Goal: Transaction & Acquisition: Purchase product/service

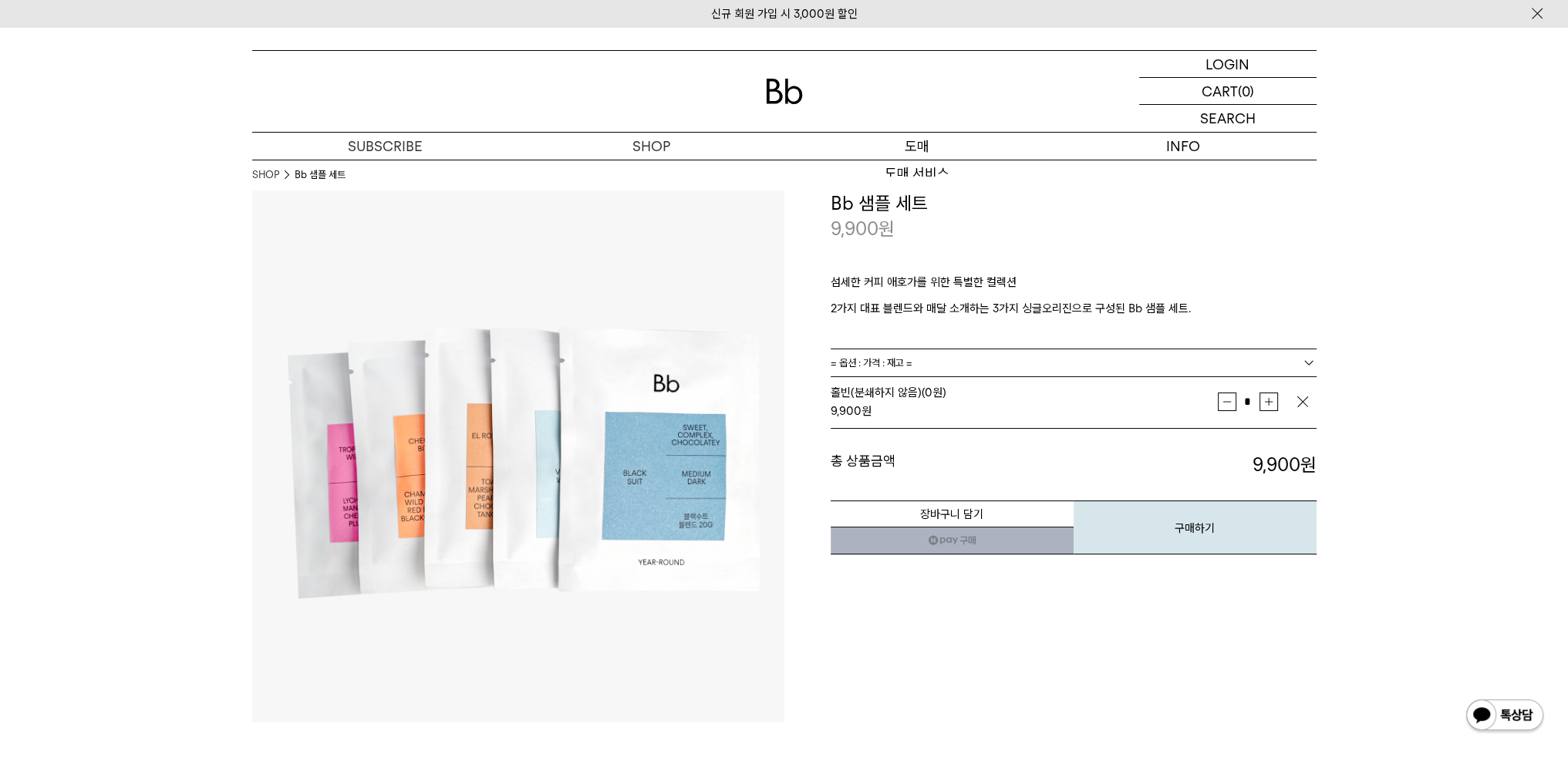
click at [937, 156] on p "도매" at bounding box center [917, 146] width 266 height 27
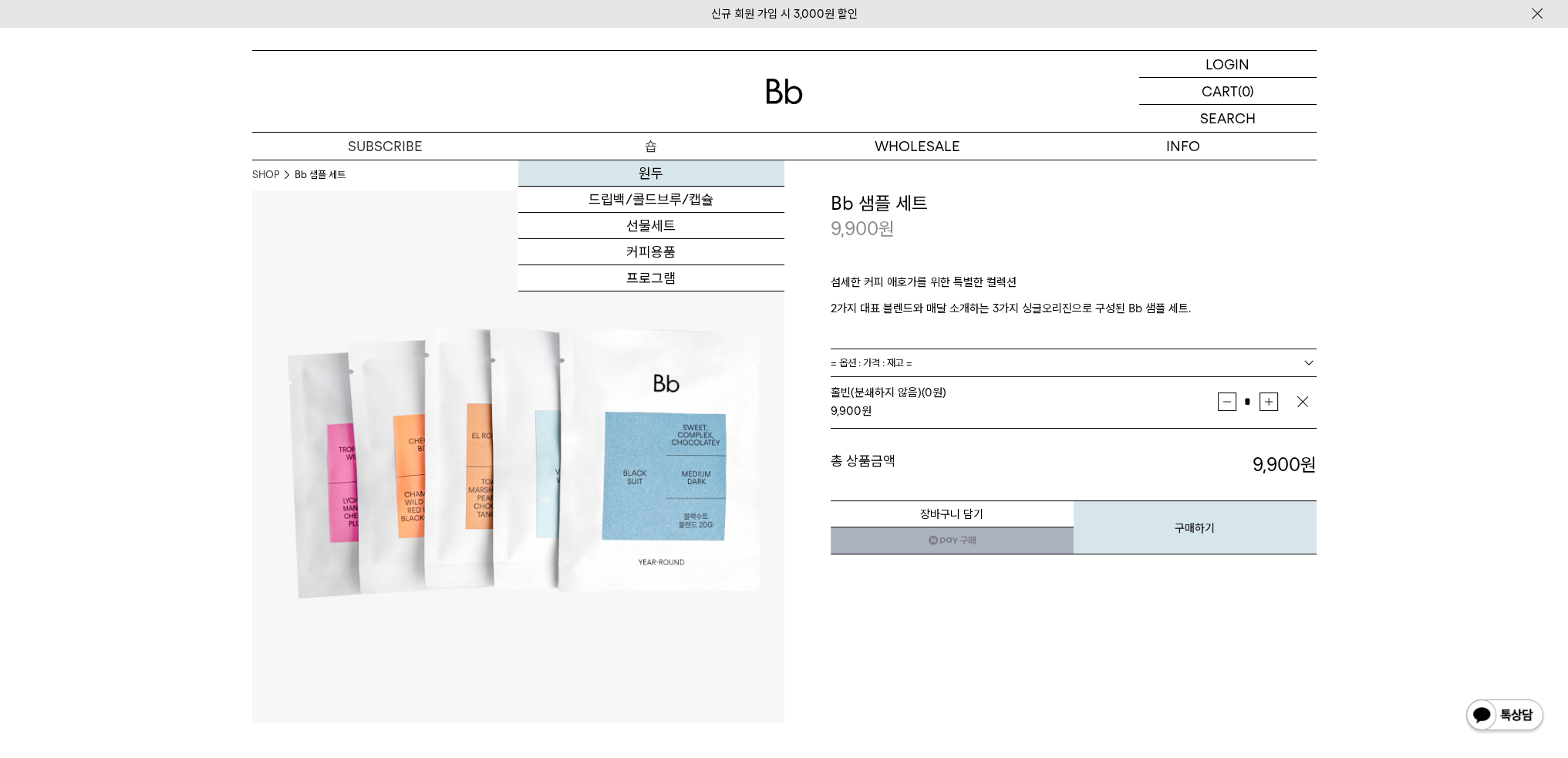
click at [657, 169] on link "원두" at bounding box center [651, 174] width 266 height 26
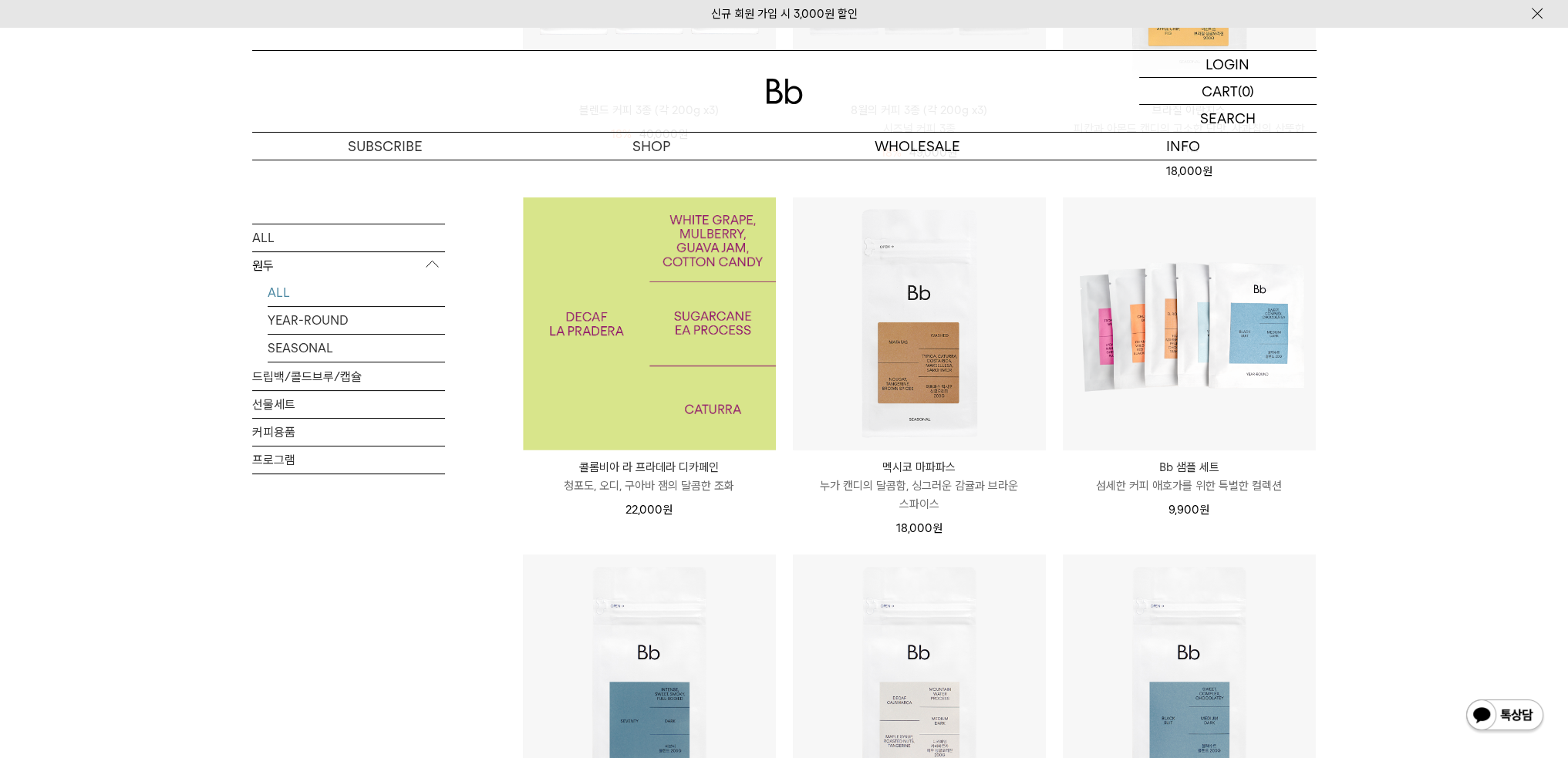
scroll to position [462, 0]
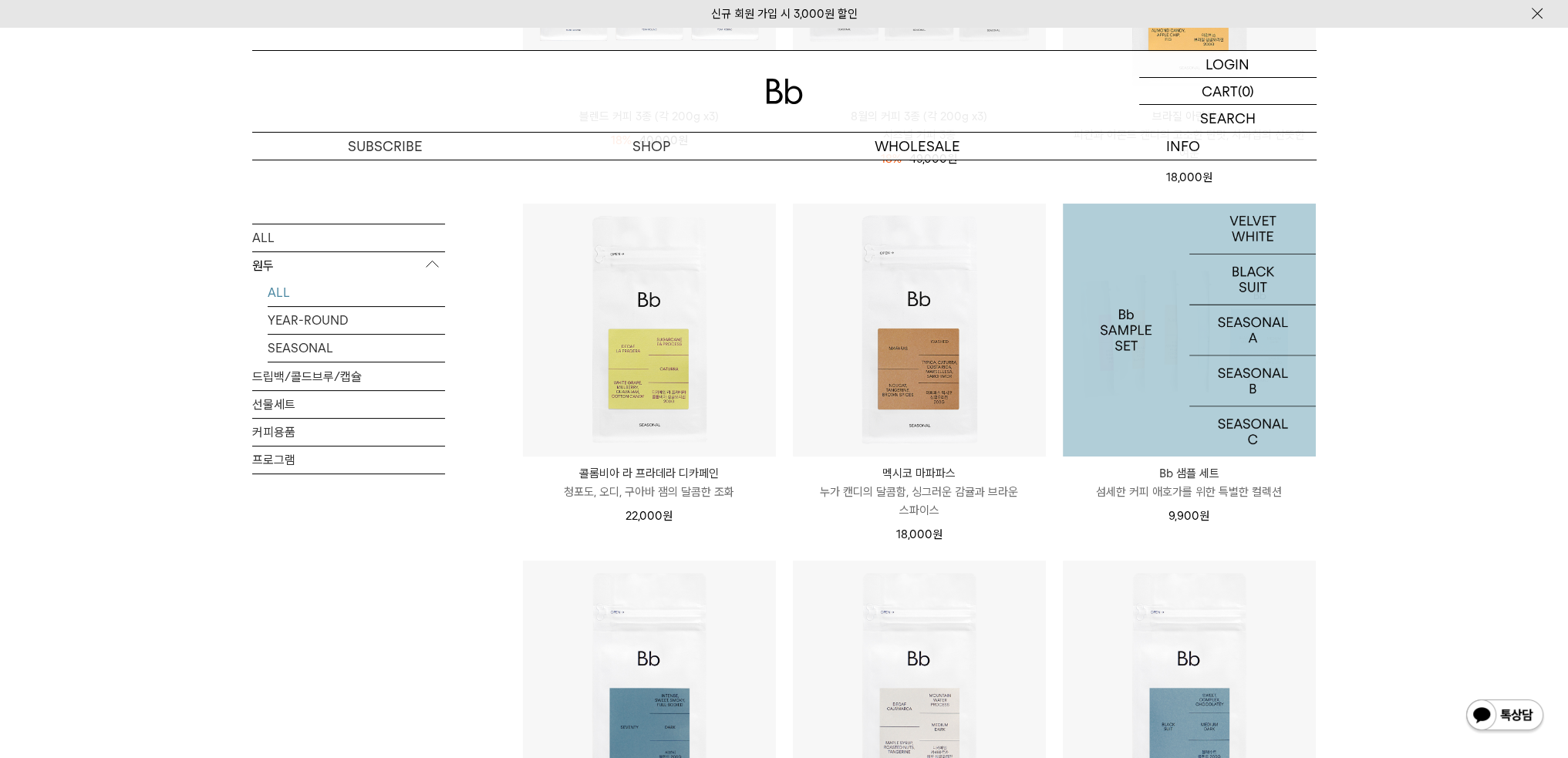
click at [1103, 337] on img at bounding box center [1189, 330] width 253 height 253
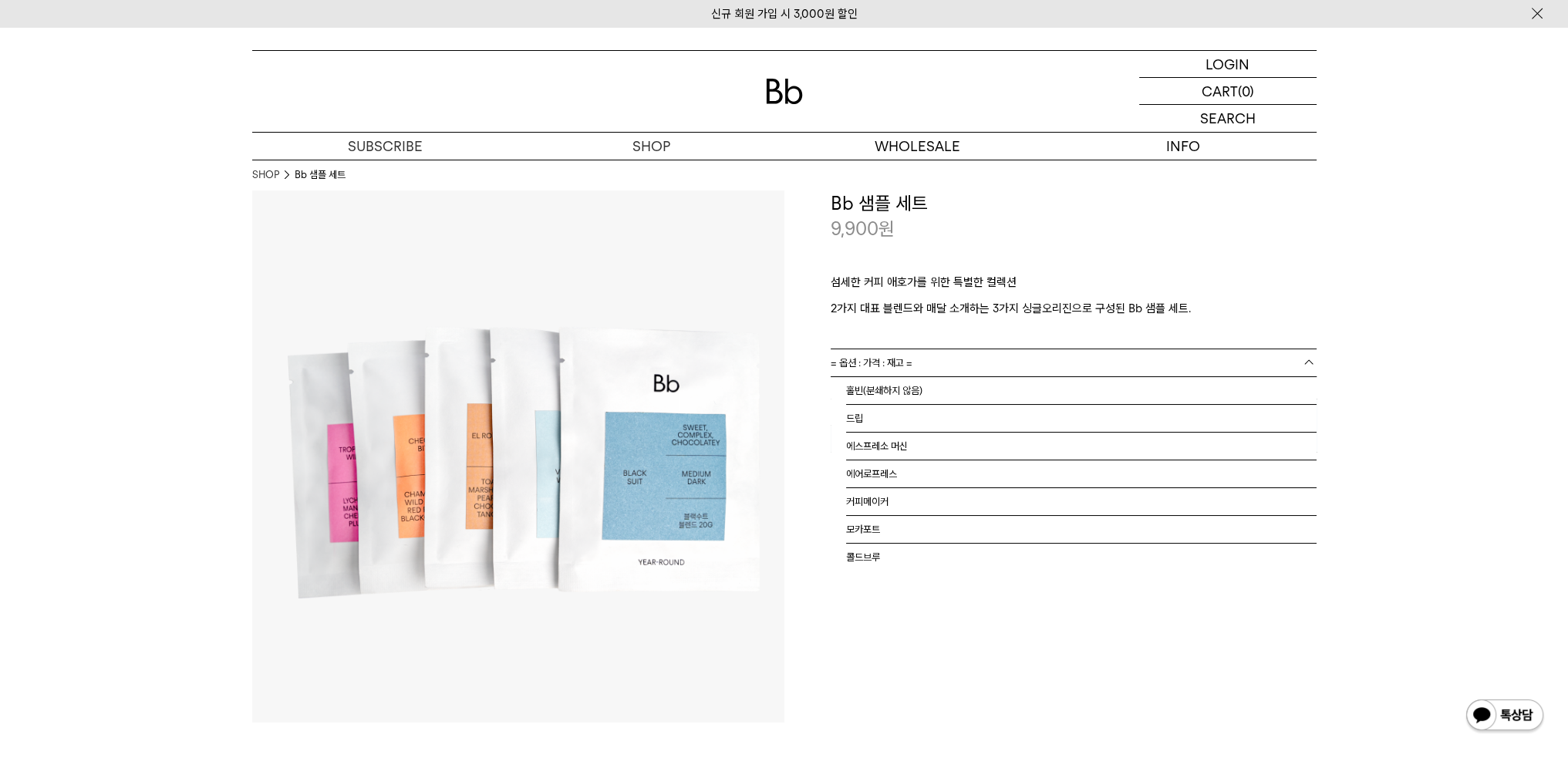
click at [1086, 359] on link "= 옵션 : 가격 : 재고 =" at bounding box center [1073, 362] width 486 height 27
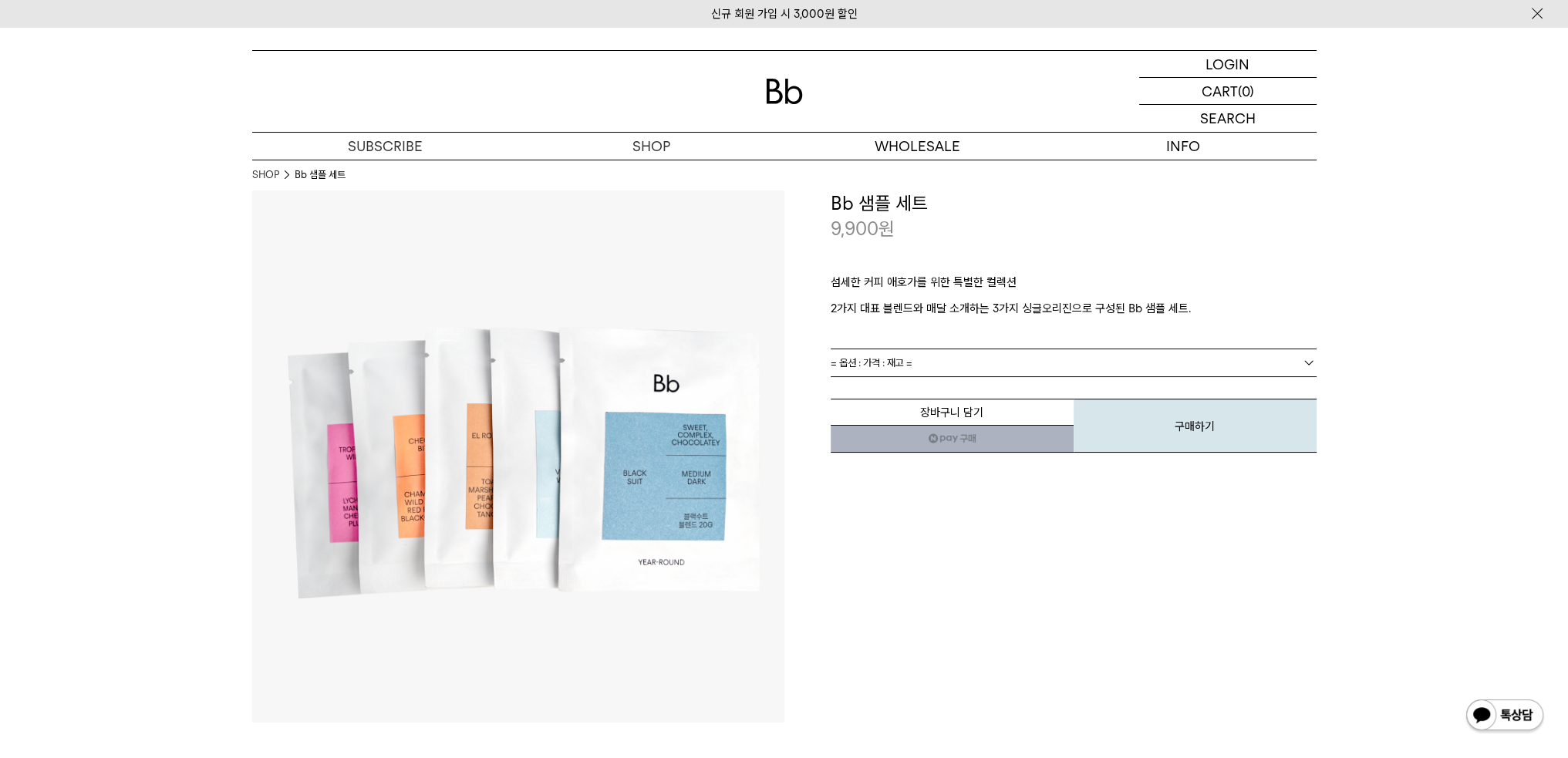
click at [1086, 359] on link "= 옵션 : 가격 : 재고 =" at bounding box center [1073, 362] width 486 height 27
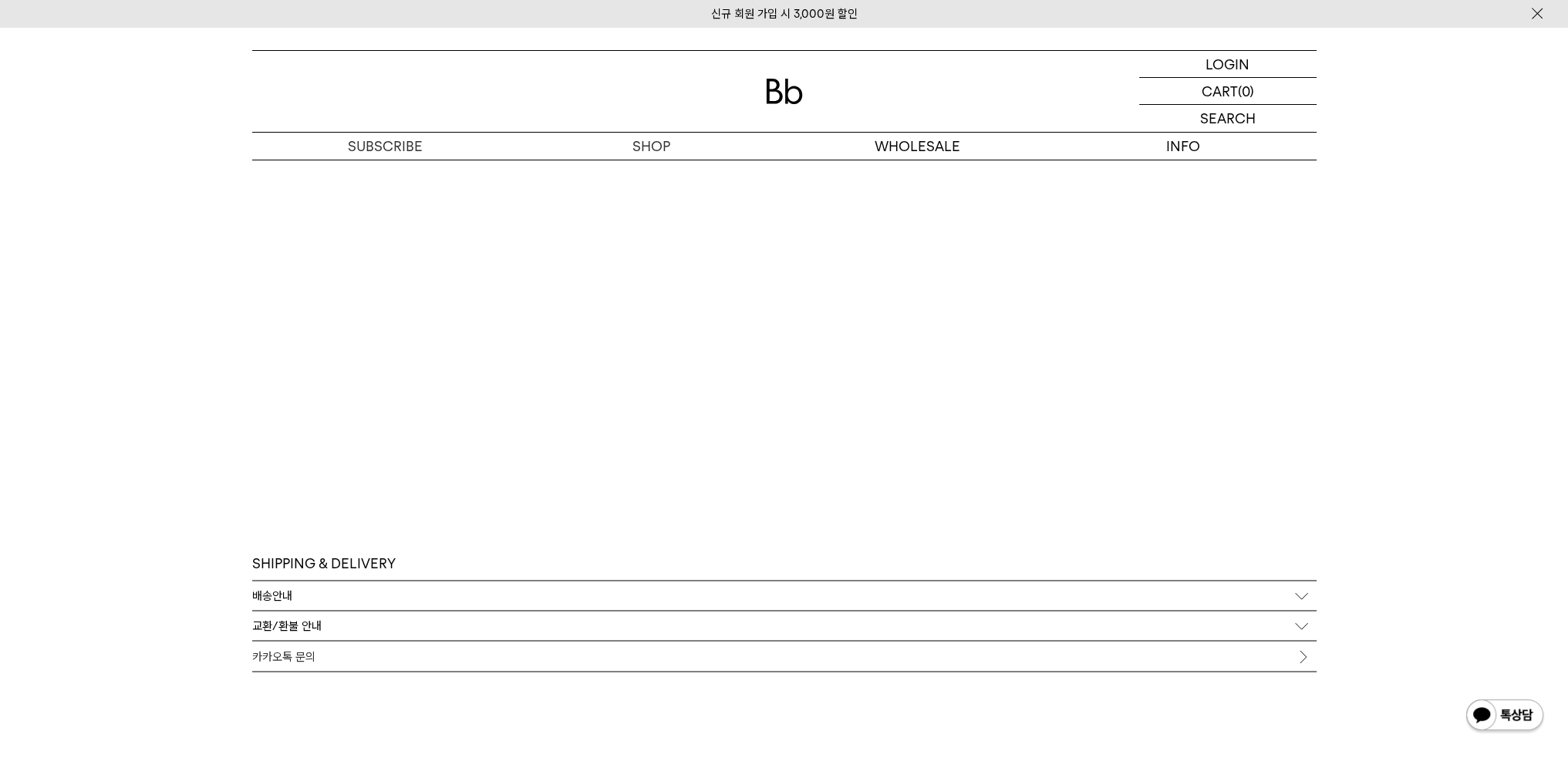
scroll to position [3315, 0]
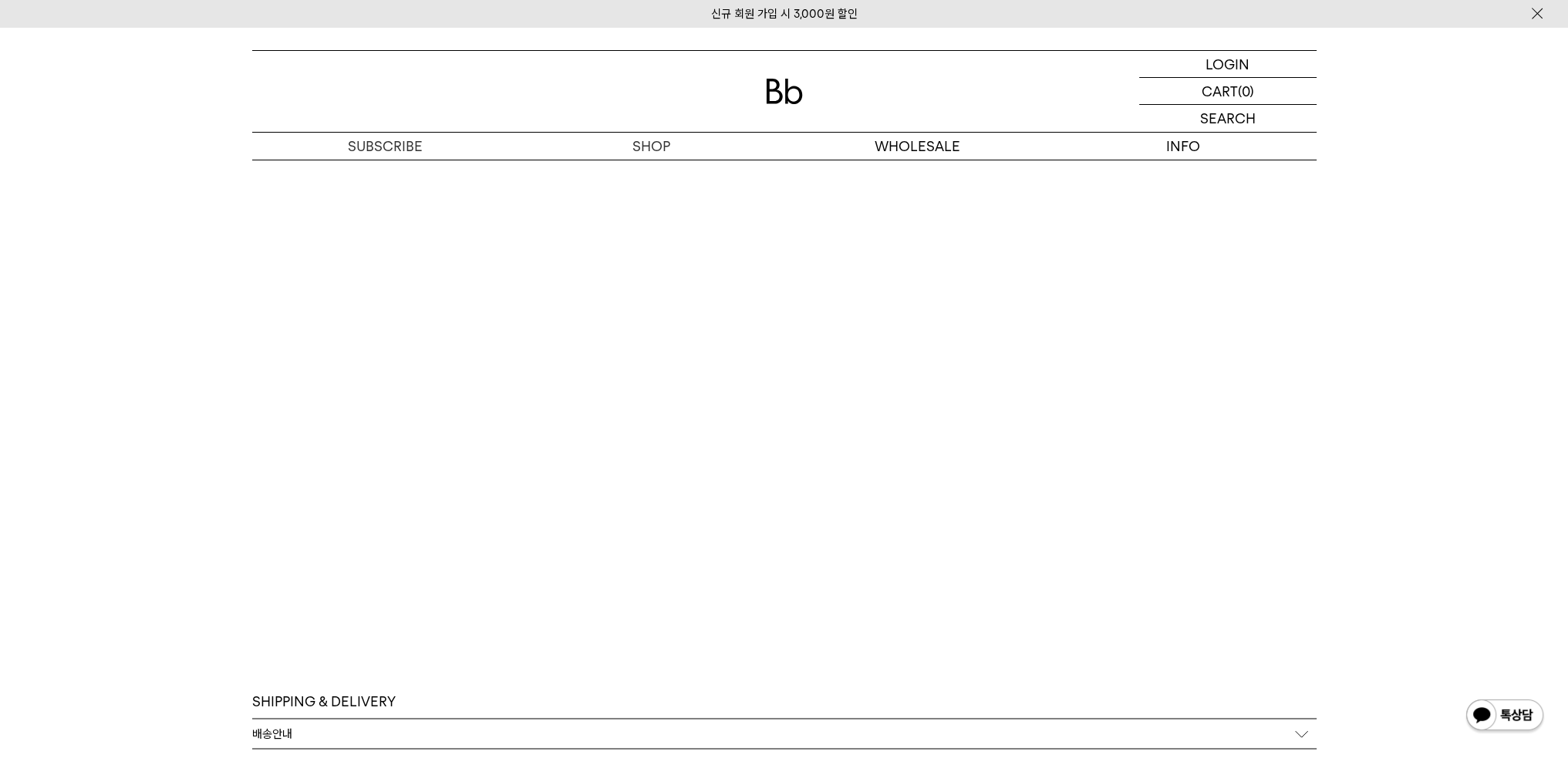
scroll to position [3368, 0]
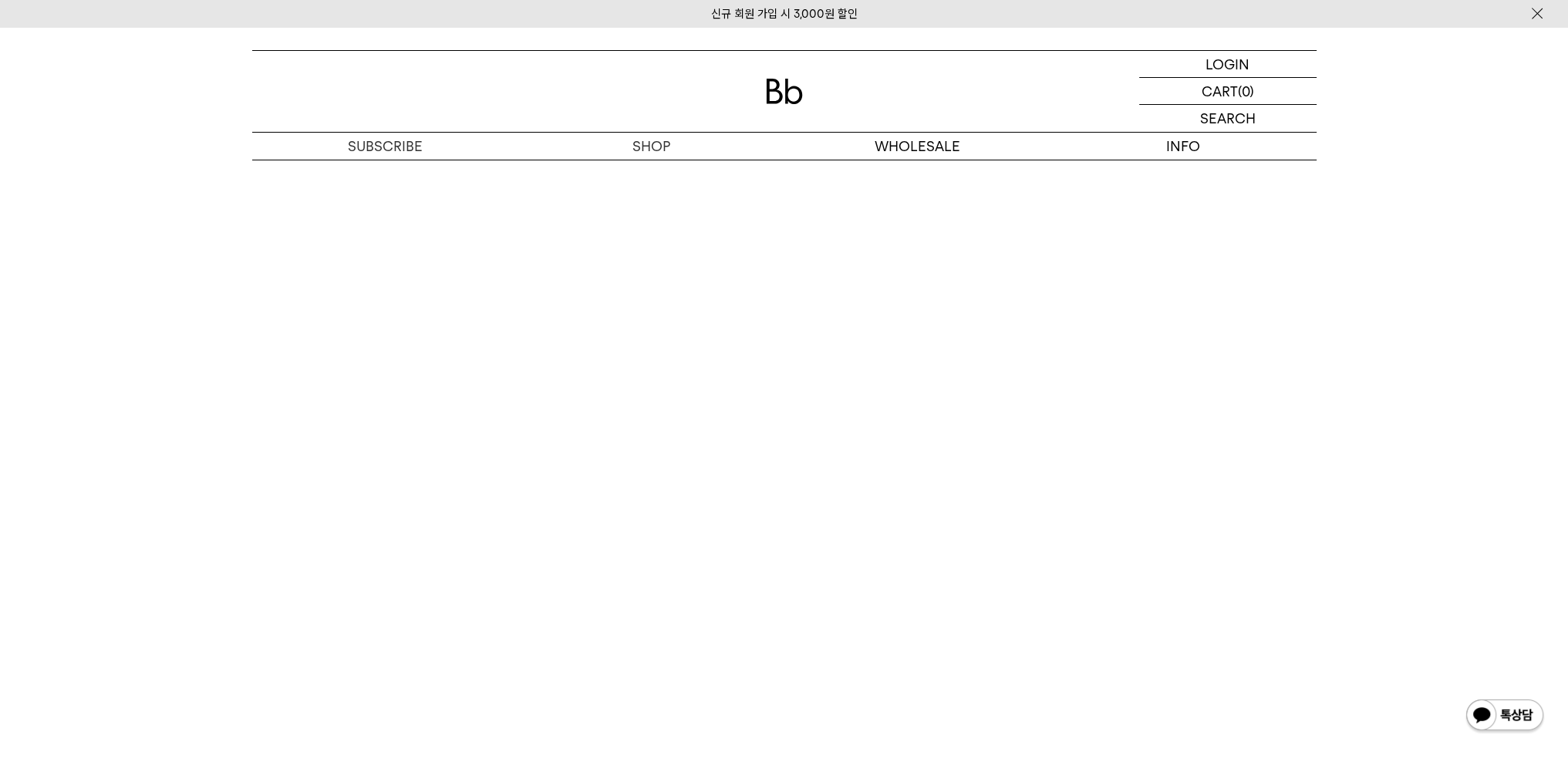
scroll to position [2906, 0]
